Goal: Check status: Check status

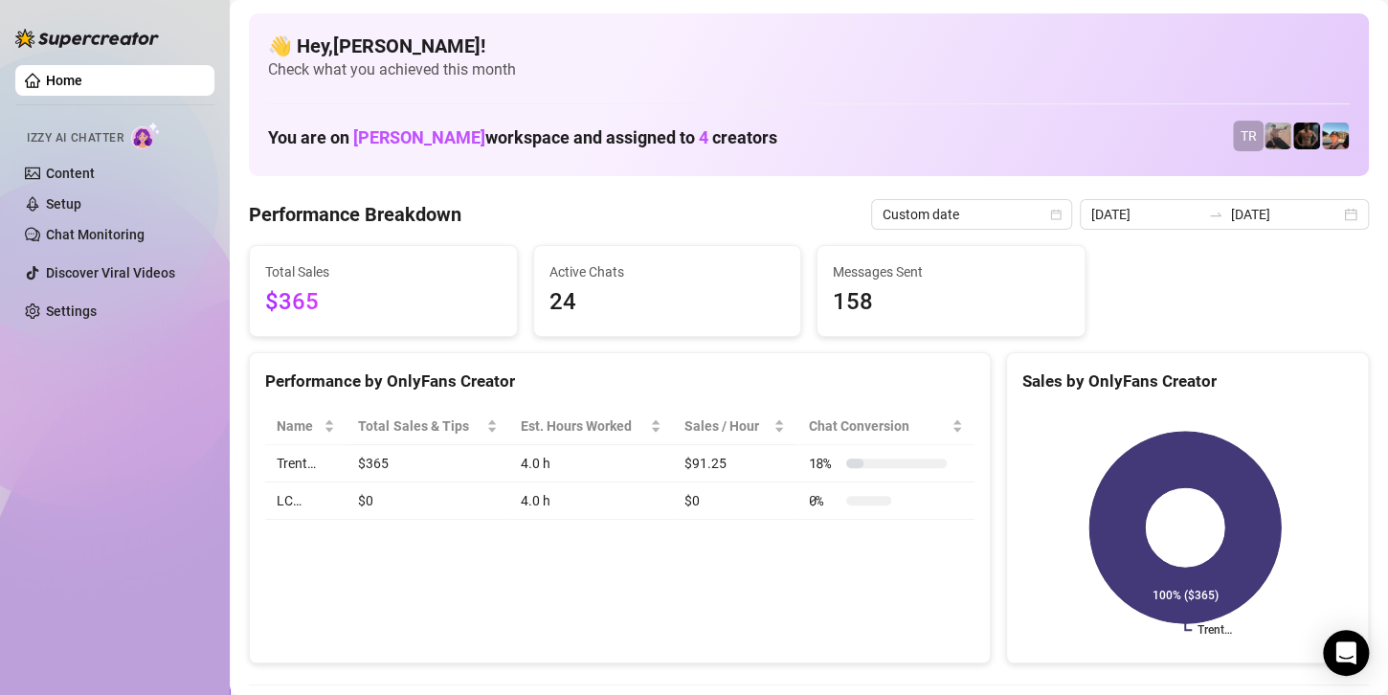
scroll to position [96, 0]
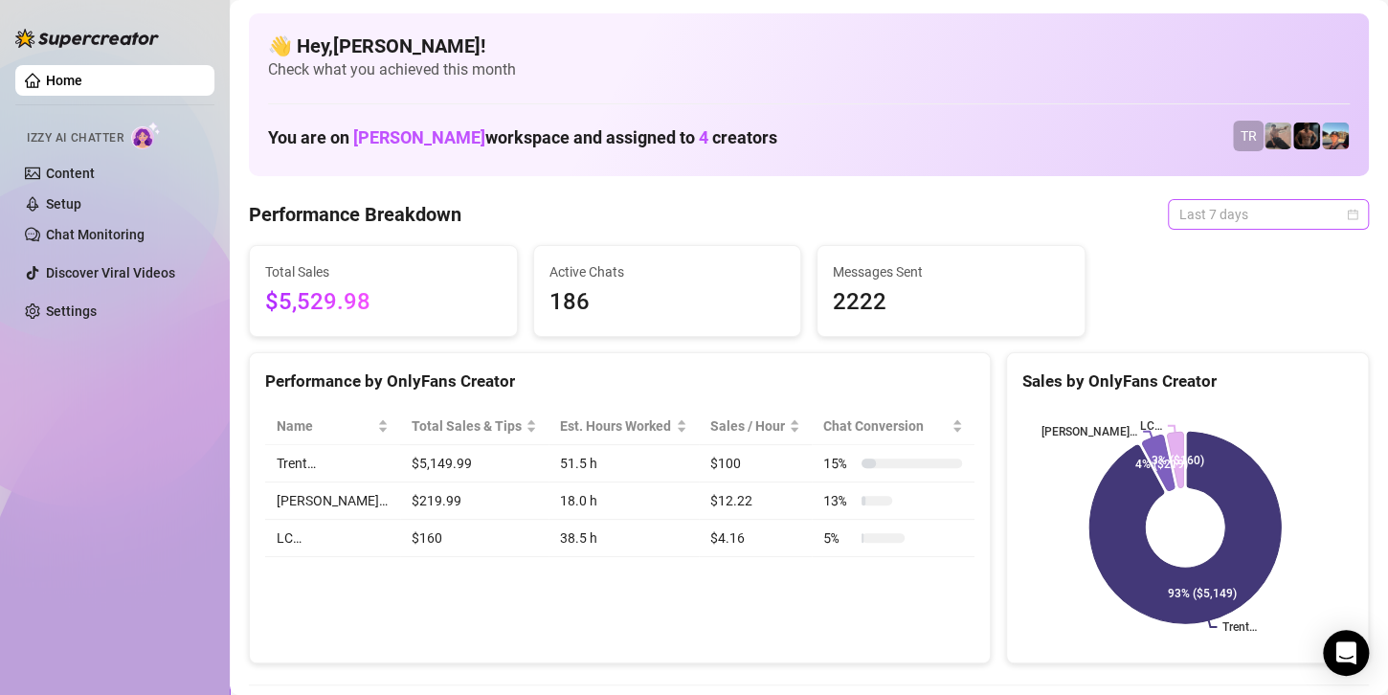
click at [1222, 217] on span "Last 7 days" at bounding box center [1268, 214] width 178 height 29
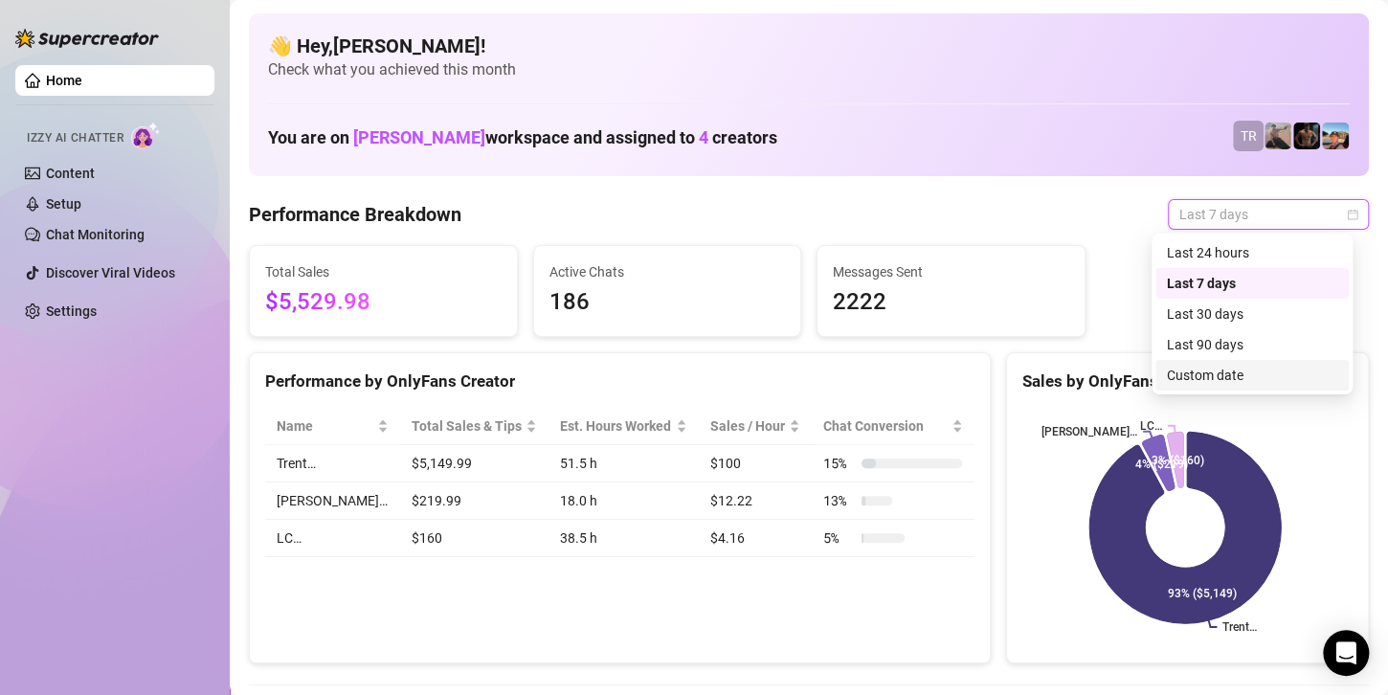
click at [1221, 371] on div "Custom date" at bounding box center [1252, 375] width 170 height 21
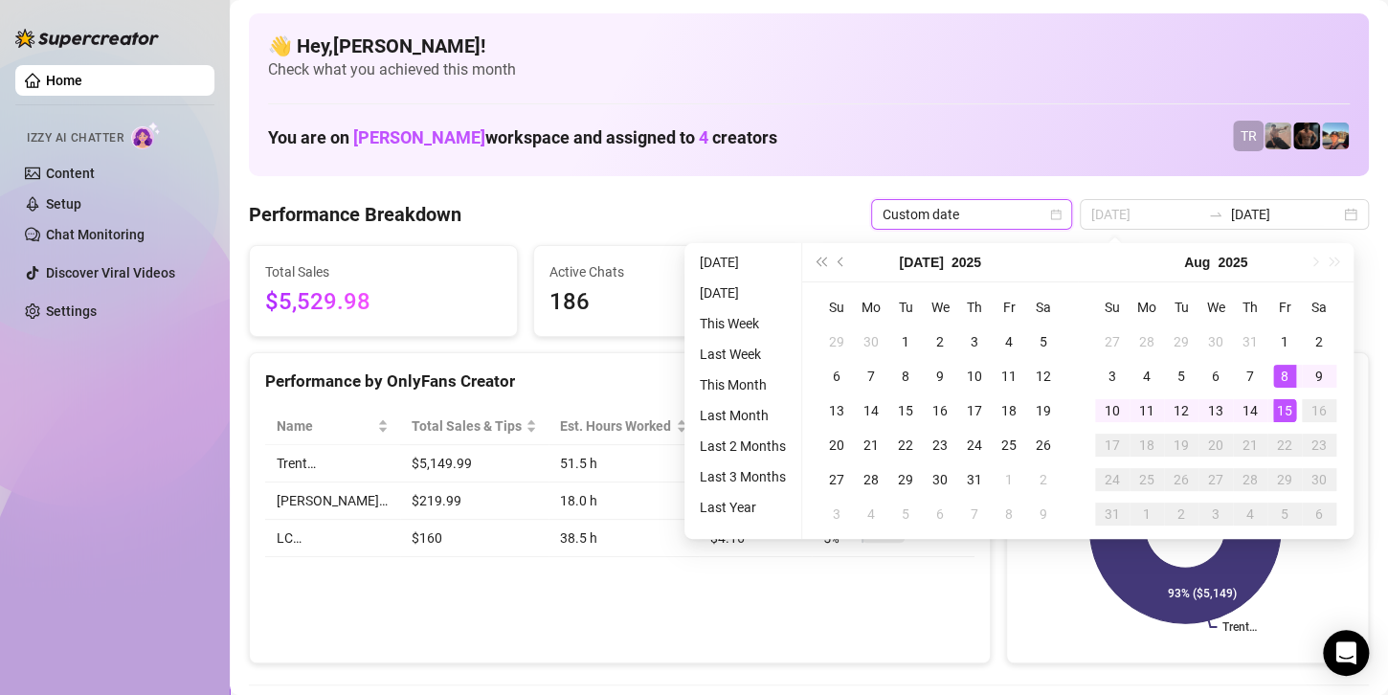
type input "[DATE]"
click at [1283, 407] on div "15" at bounding box center [1284, 410] width 23 height 23
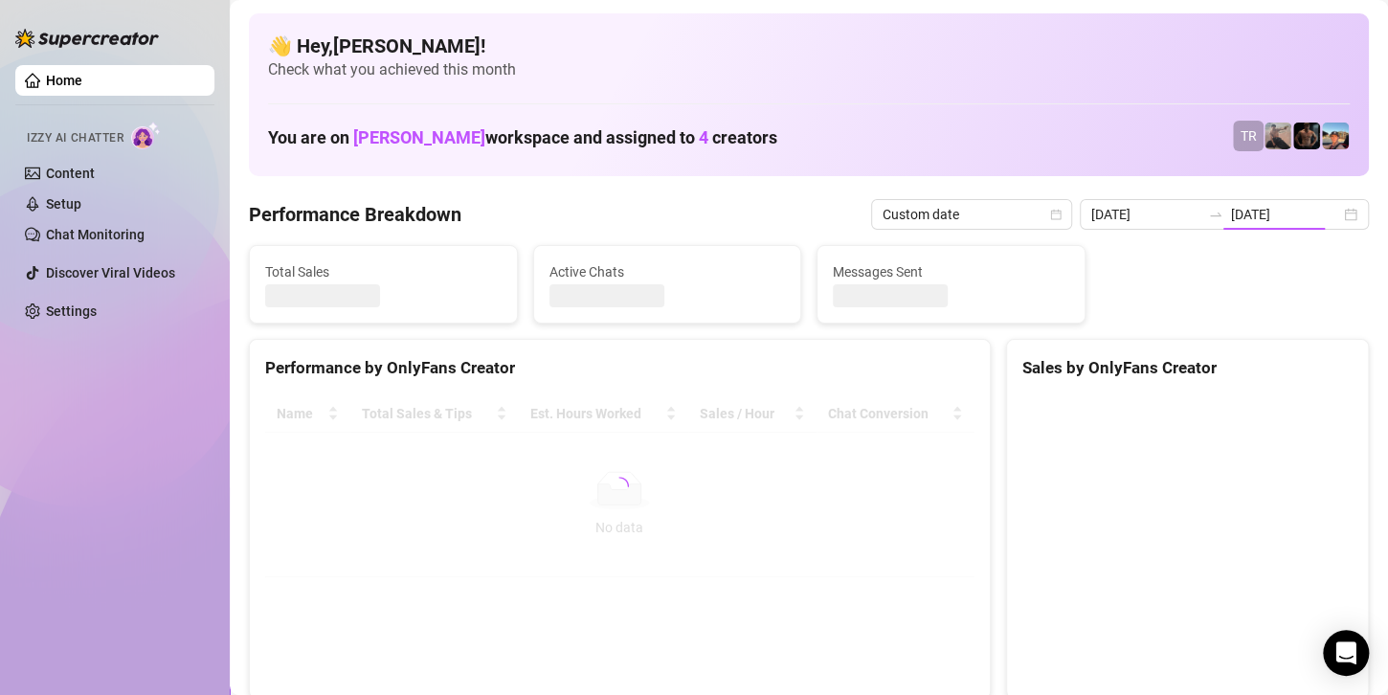
type input "[DATE]"
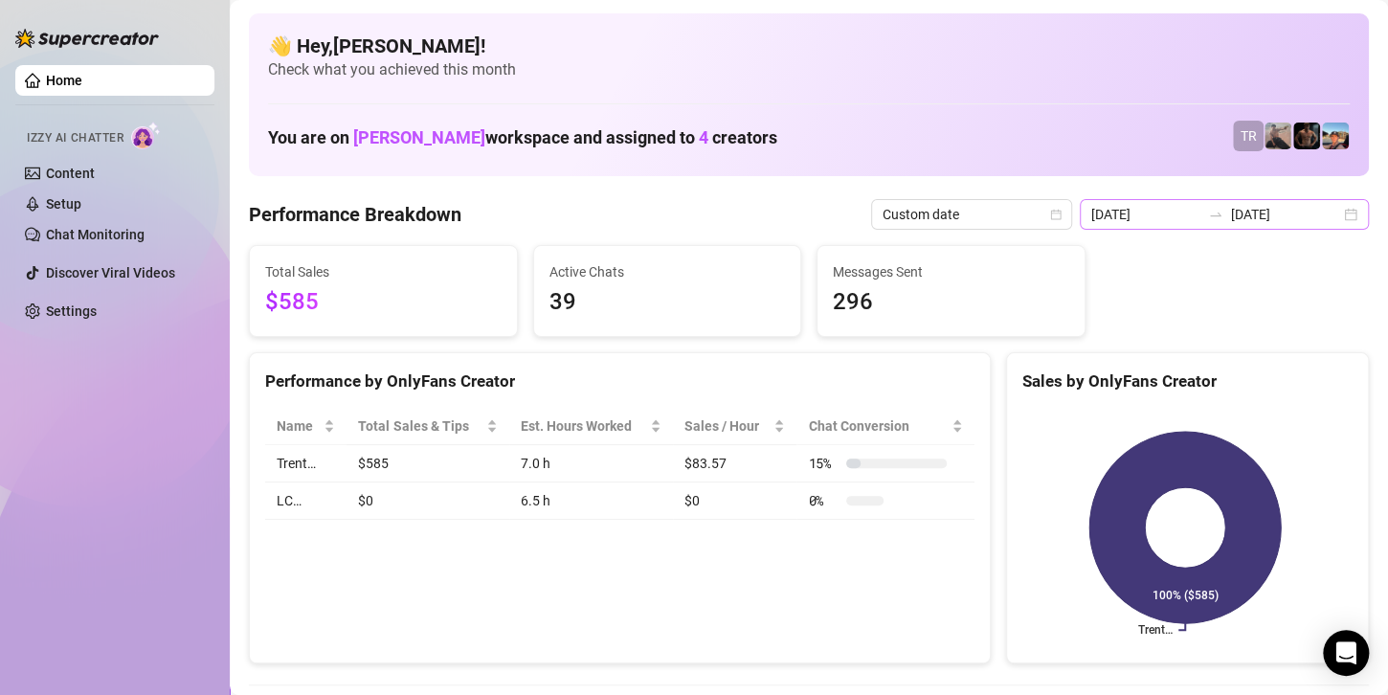
click at [1201, 201] on div "[DATE] [DATE]" at bounding box center [1224, 214] width 289 height 31
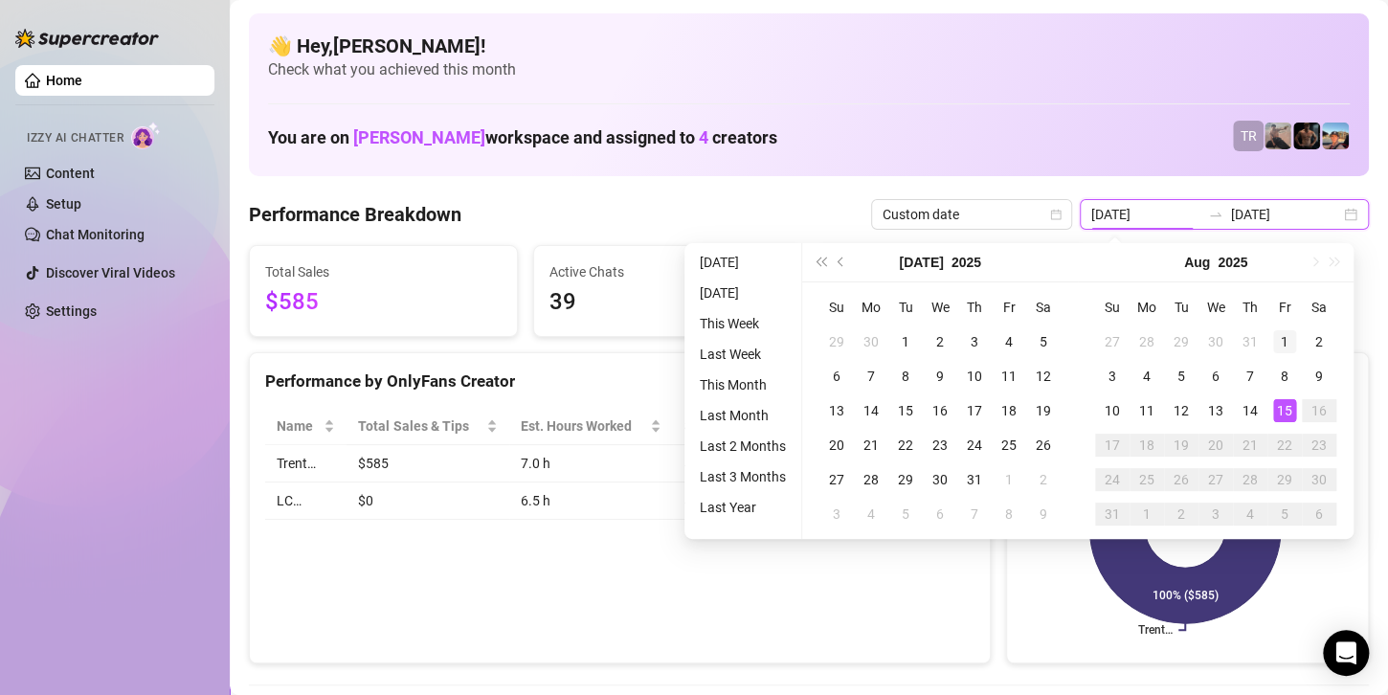
type input "[DATE]"
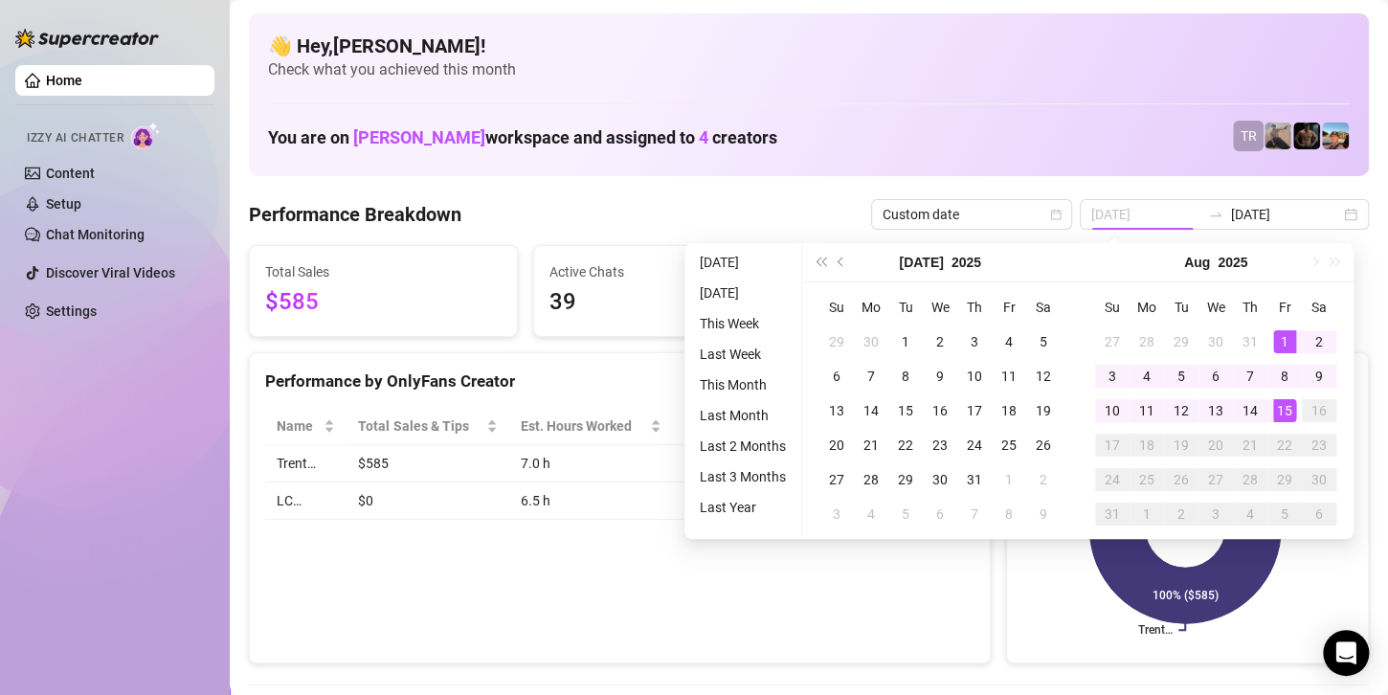
click at [1285, 346] on div "1" at bounding box center [1284, 341] width 23 height 23
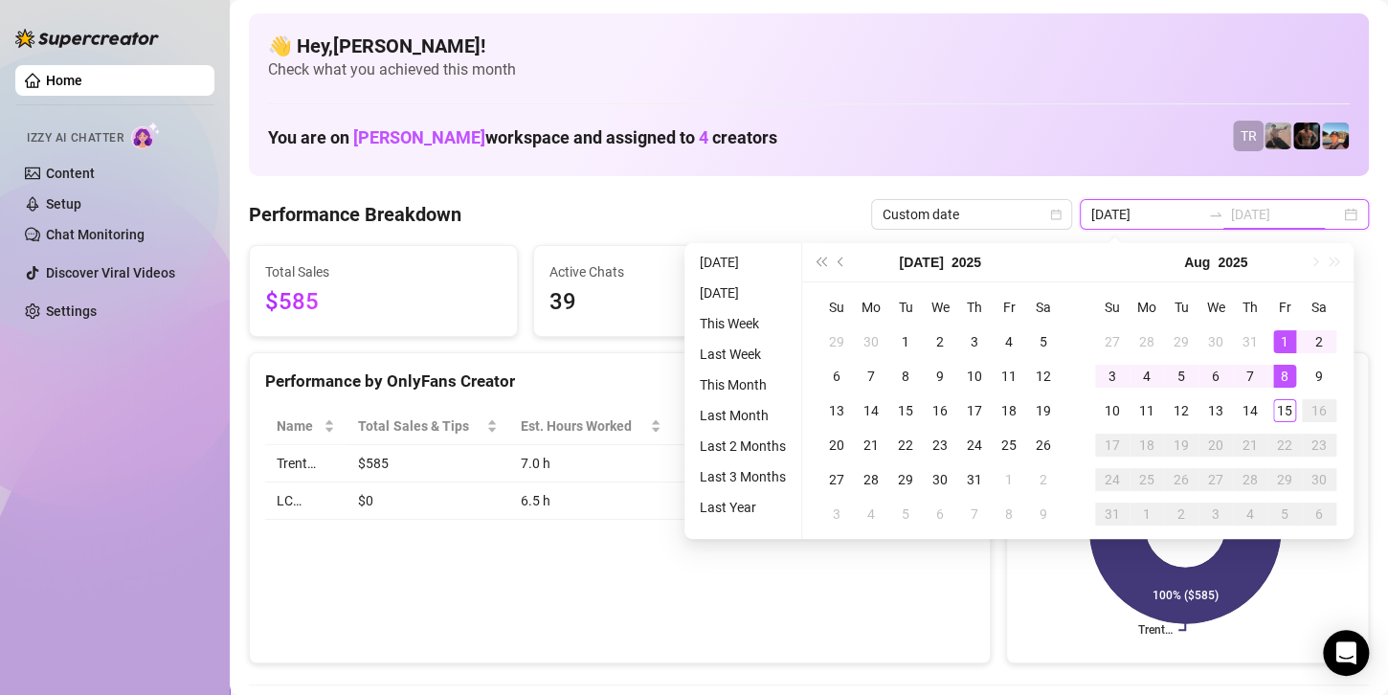
type input "[DATE]"
click at [1283, 415] on div "15" at bounding box center [1284, 410] width 23 height 23
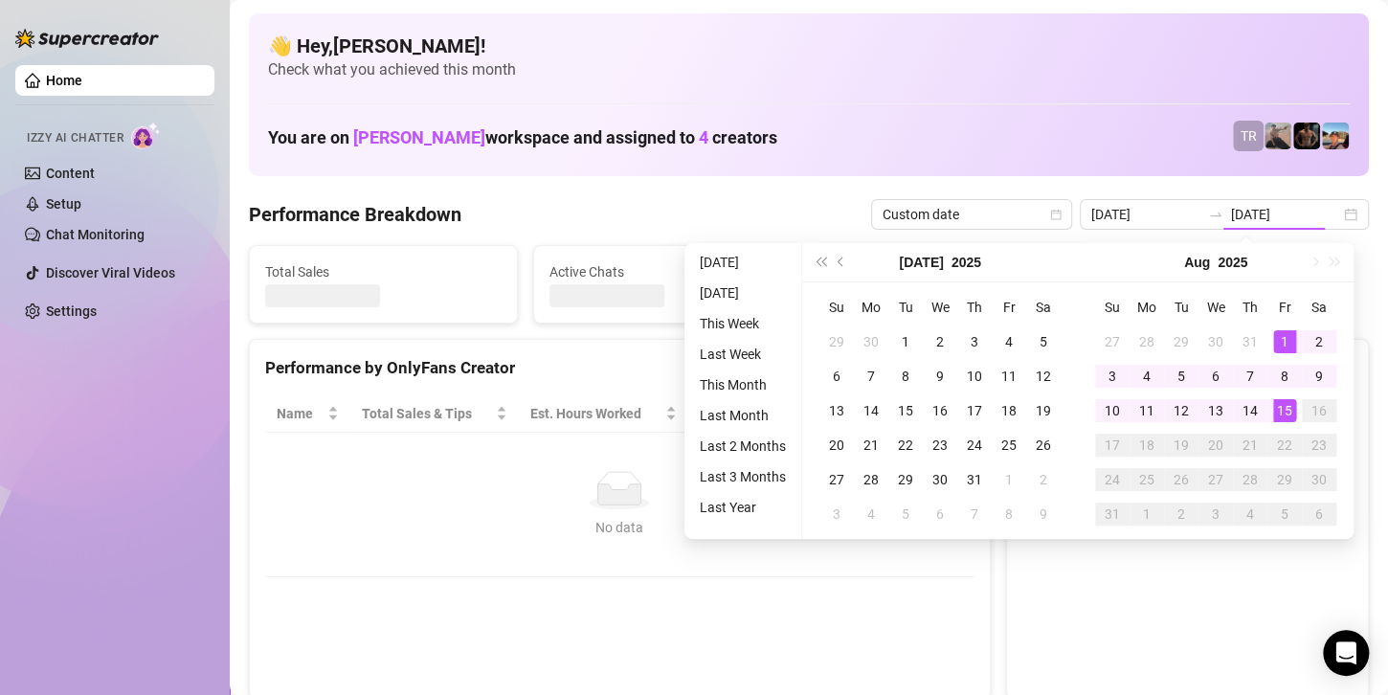
type input "[DATE]"
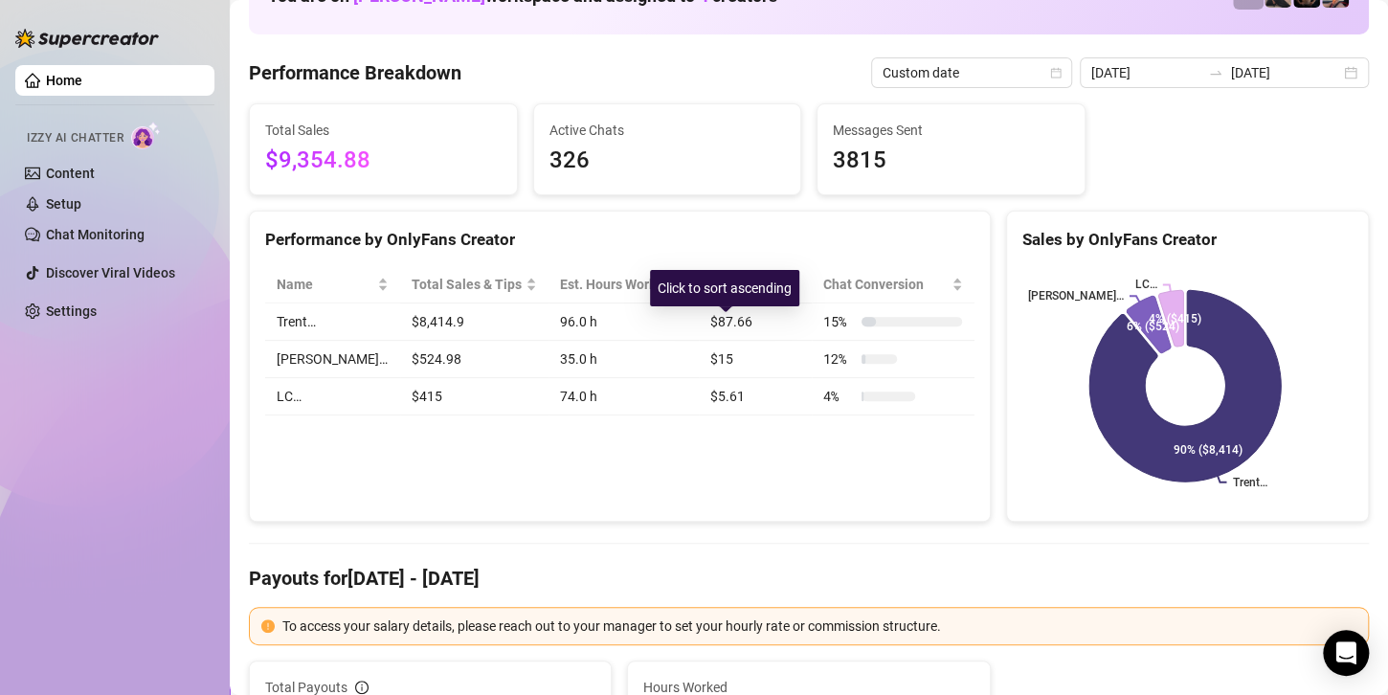
scroll to position [96, 0]
